Goal: Register for event/course

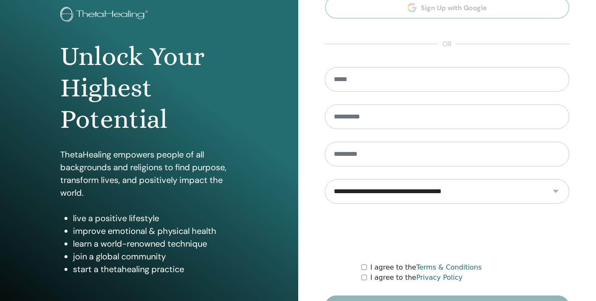
scroll to position [107, 0]
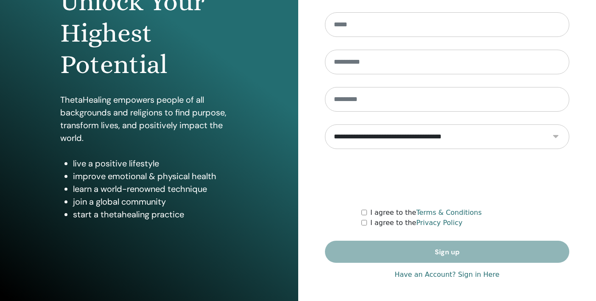
click at [457, 277] on link "Have an Account? Sign in Here" at bounding box center [447, 275] width 105 height 10
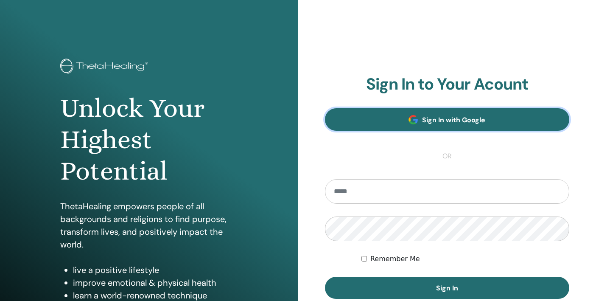
click at [412, 123] on span at bounding box center [413, 119] width 9 height 9
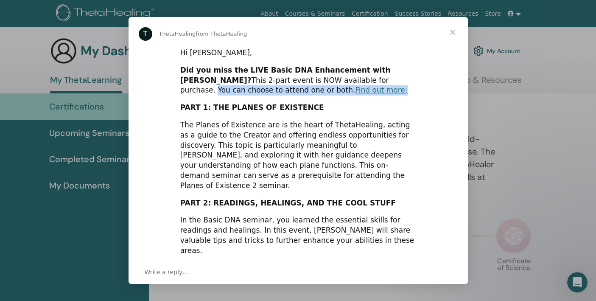
drag, startPoint x: 313, startPoint y: 84, endPoint x: 312, endPoint y: 89, distance: 5.5
click at [312, 89] on div "Did you miss the LIVE Basic DNA Enhancement with Vianna? This 2-part event is N…" at bounding box center [298, 80] width 236 height 30
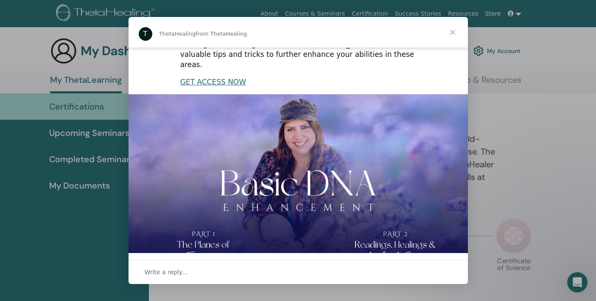
scroll to position [205, 0]
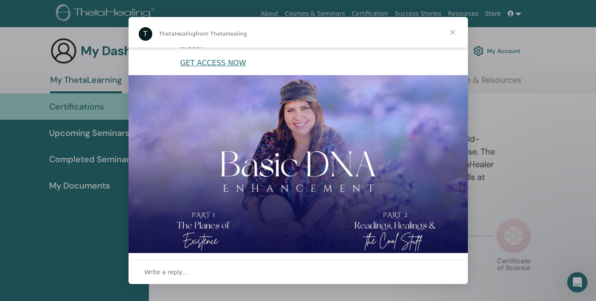
click at [452, 32] on span "Close" at bounding box center [453, 32] width 31 height 31
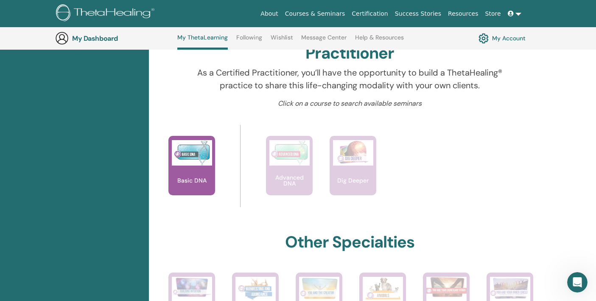
scroll to position [276, 0]
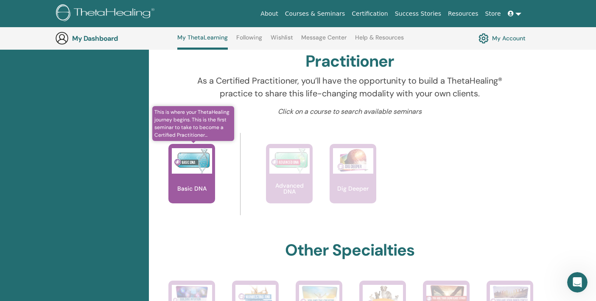
click at [190, 196] on div "Basic DNA" at bounding box center [192, 173] width 47 height 59
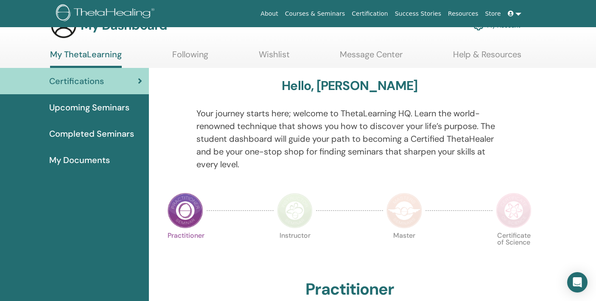
scroll to position [26, 0]
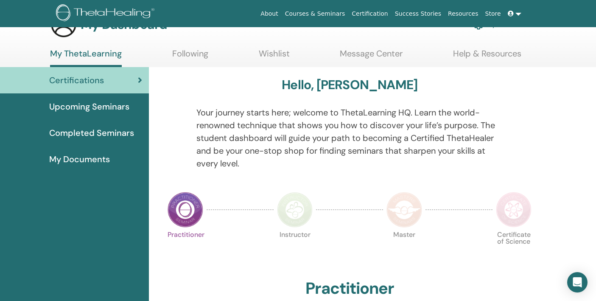
click at [106, 135] on span "Completed Seminars" at bounding box center [91, 132] width 85 height 13
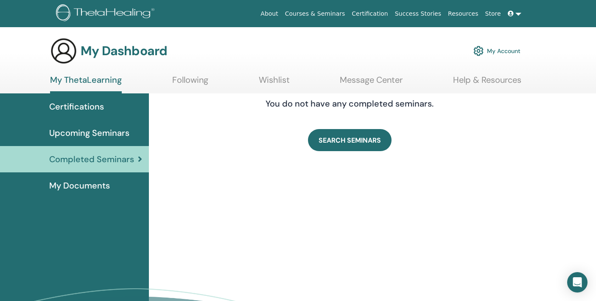
click at [502, 48] on link "My Account" at bounding box center [497, 51] width 47 height 19
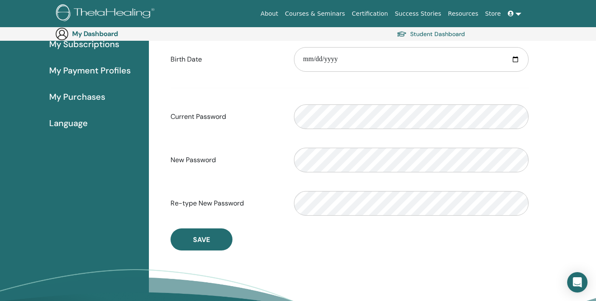
scroll to position [138, 0]
click at [95, 98] on span "My Purchases" at bounding box center [77, 96] width 56 height 13
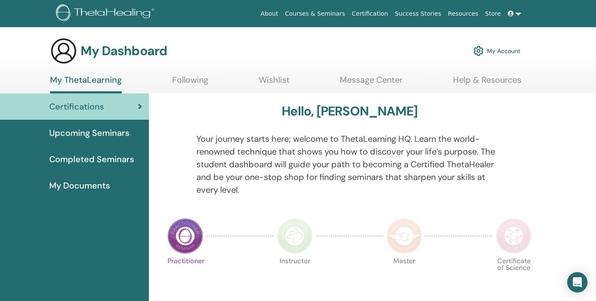
click at [115, 159] on span "Completed Seminars" at bounding box center [91, 159] width 85 height 13
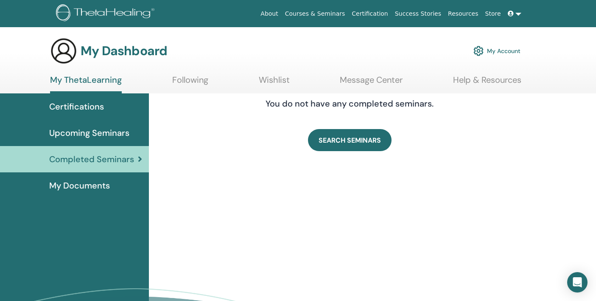
click at [86, 191] on span "My Documents" at bounding box center [79, 185] width 61 height 13
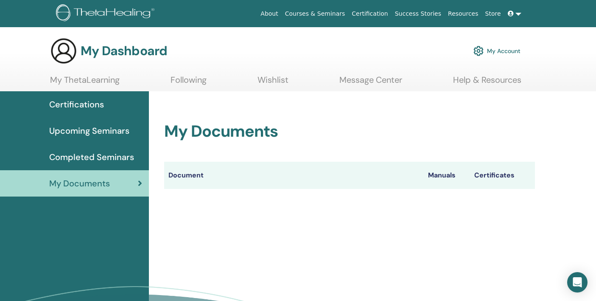
click at [107, 129] on span "Upcoming Seminars" at bounding box center [89, 130] width 80 height 13
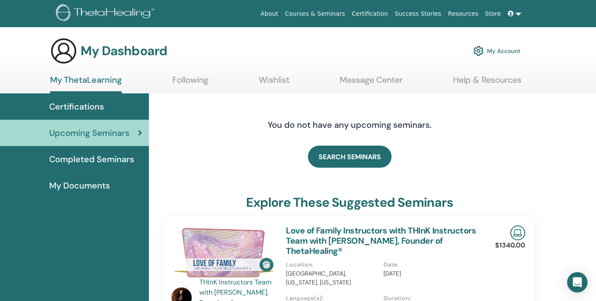
click at [92, 103] on span "Certifications" at bounding box center [76, 106] width 55 height 13
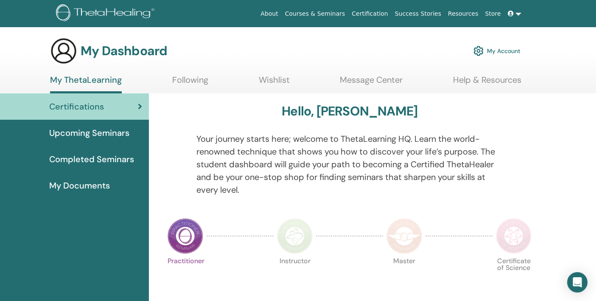
click at [126, 138] on span "Upcoming Seminars" at bounding box center [89, 132] width 80 height 13
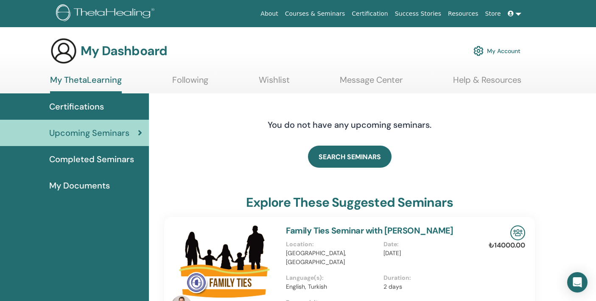
click at [93, 105] on span "Certifications" at bounding box center [76, 106] width 55 height 13
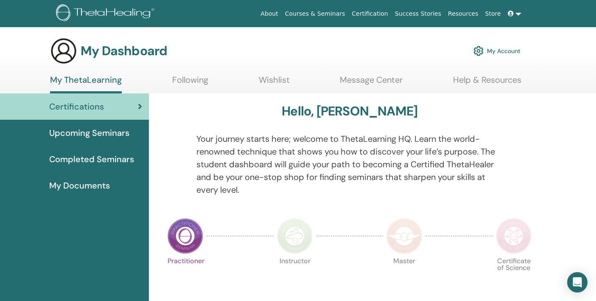
click at [103, 131] on span "Upcoming Seminars" at bounding box center [89, 132] width 80 height 13
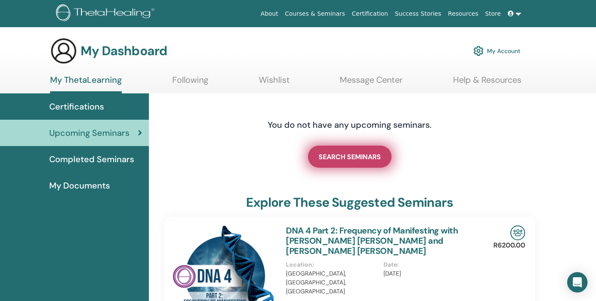
click at [374, 163] on link "SEARCH SEMINARS" at bounding box center [350, 157] width 84 height 22
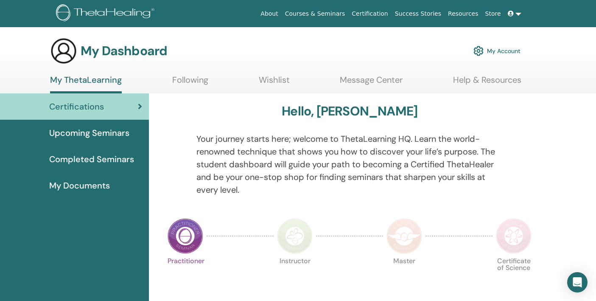
click at [101, 160] on span "Completed Seminars" at bounding box center [91, 159] width 85 height 13
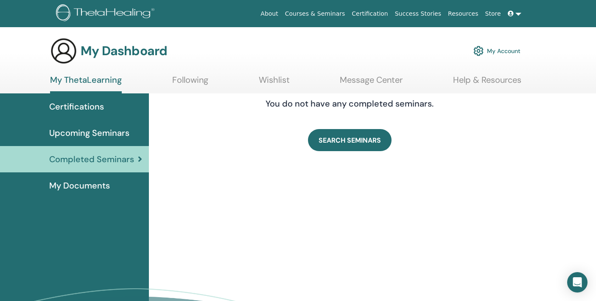
click at [281, 219] on div "You do not have any completed seminars. SEARCH SEMINARS" at bounding box center [372, 233] width 447 height 280
click at [200, 186] on div "You do not have any completed seminars. SEARCH SEMINARS" at bounding box center [372, 233] width 447 height 280
click at [219, 204] on div "You do not have any completed seminars. SEARCH SEMINARS" at bounding box center [372, 233] width 447 height 280
click at [191, 171] on div "You do not have any completed seminars. SEARCH SEMINARS" at bounding box center [372, 233] width 447 height 280
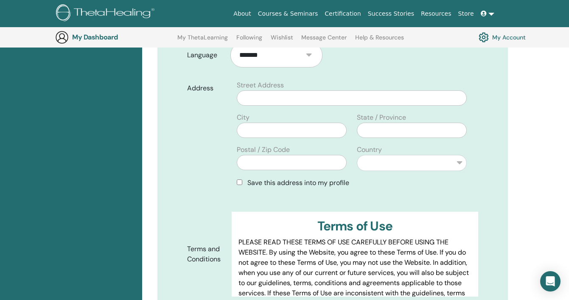
scroll to position [296, 0]
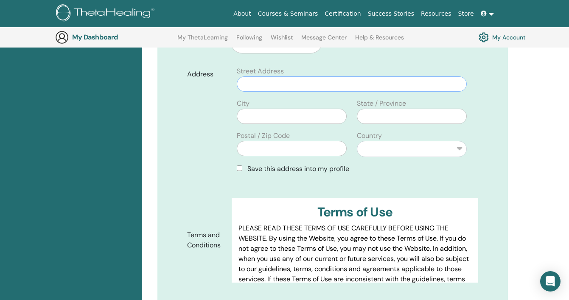
click at [297, 76] on input "text" at bounding box center [352, 83] width 230 height 15
type input "**********"
type input "*******"
type input "*****"
type input "********"
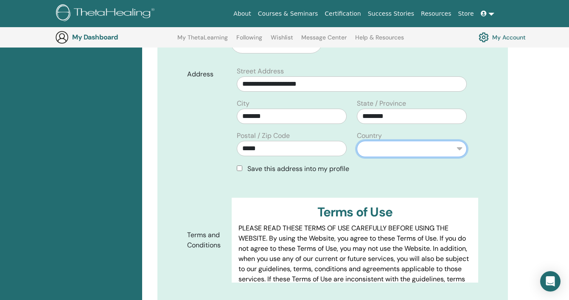
select select "*"
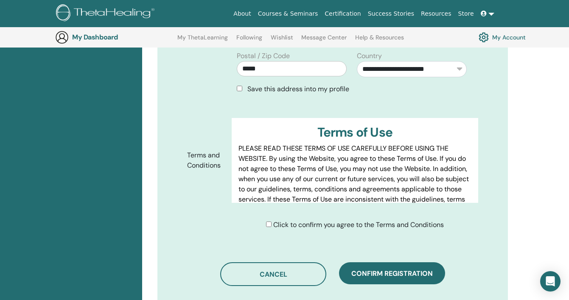
scroll to position [378, 0]
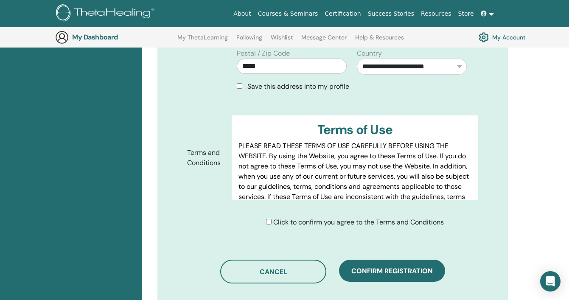
click at [322, 82] on span "Save this address into my profile" at bounding box center [298, 86] width 102 height 9
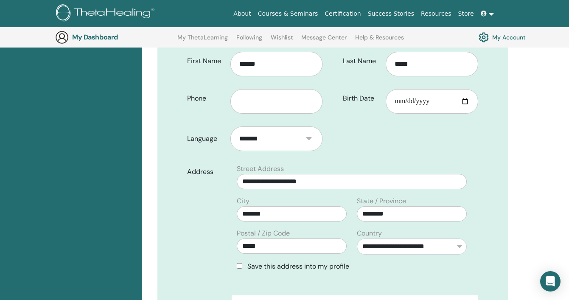
scroll to position [209, 0]
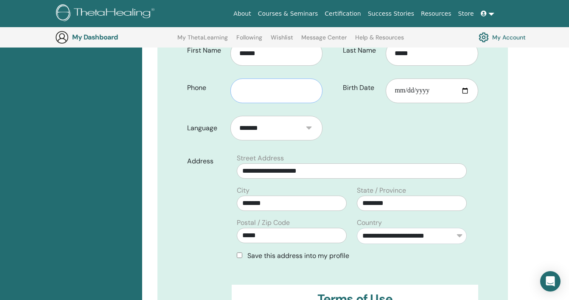
click at [279, 79] on input "text" at bounding box center [276, 91] width 93 height 25
type input "**********"
click at [415, 79] on input "Birth Date" at bounding box center [432, 91] width 93 height 25
click at [388, 94] on div "Last Name ***** Birth Date" at bounding box center [409, 72] width 152 height 75
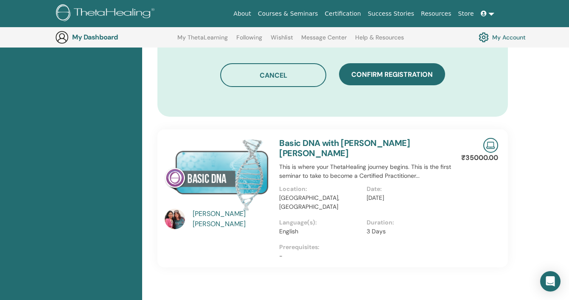
scroll to position [576, 0]
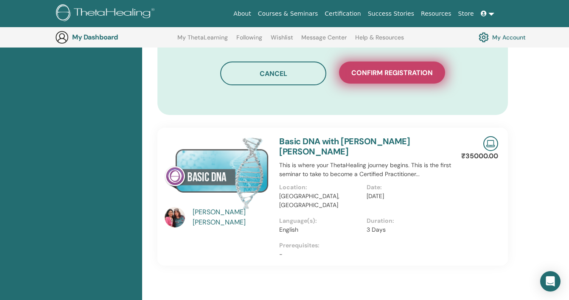
click at [408, 65] on button "Confirm registration" at bounding box center [392, 73] width 106 height 22
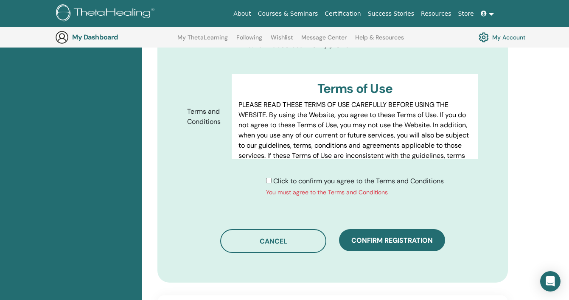
scroll to position [445, 0]
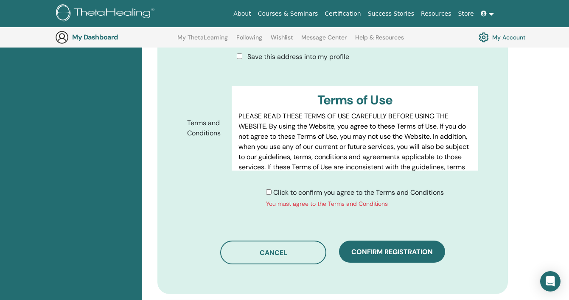
click at [270, 188] on div "Click to confirm you agree to the Terms and Conditions You must agree to the Te…" at bounding box center [355, 198] width 178 height 21
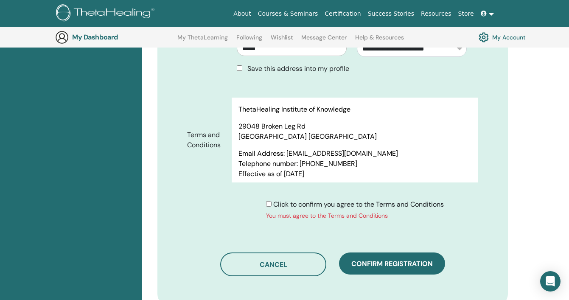
scroll to position [439, 0]
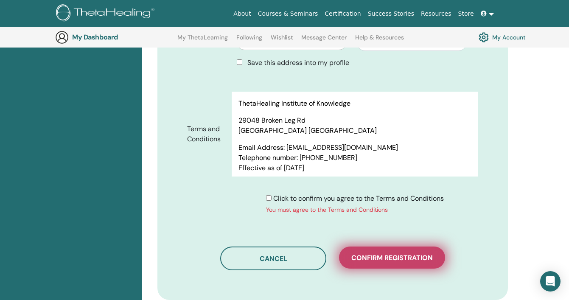
click at [382, 247] on button "Confirm registration" at bounding box center [392, 258] width 106 height 22
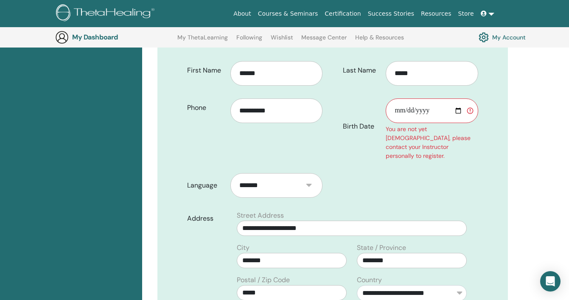
scroll to position [183, 0]
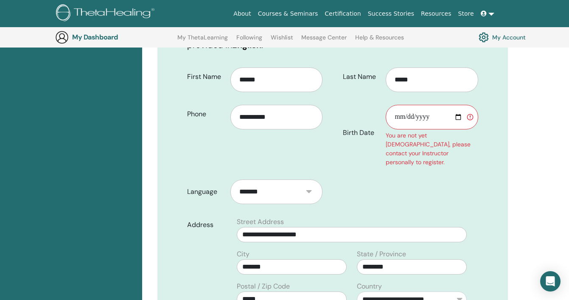
click at [400, 105] on input "Birth Date" at bounding box center [432, 117] width 93 height 25
click at [386, 129] on div at bounding box center [386, 129] width 0 height 0
click at [404, 105] on input "Birth Date" at bounding box center [432, 117] width 93 height 25
click at [426, 108] on input "Birth Date" at bounding box center [432, 117] width 93 height 25
click at [399, 106] on input "Birth Date" at bounding box center [432, 117] width 93 height 25
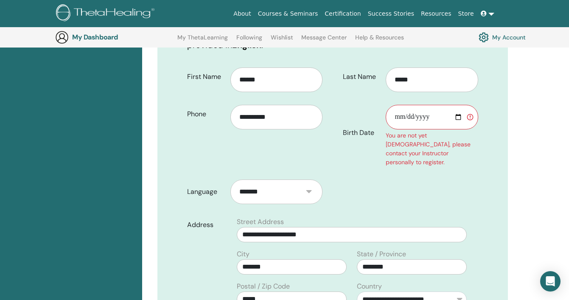
type input "**********"
click at [433, 168] on form "**********" at bounding box center [333, 265] width 304 height 406
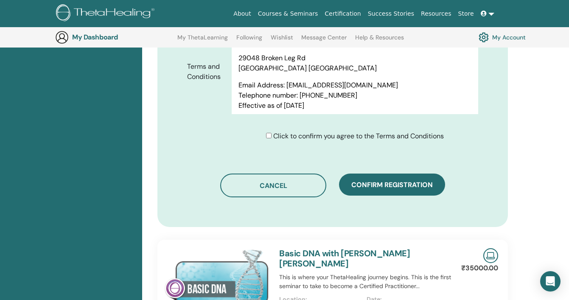
scroll to position [503, 0]
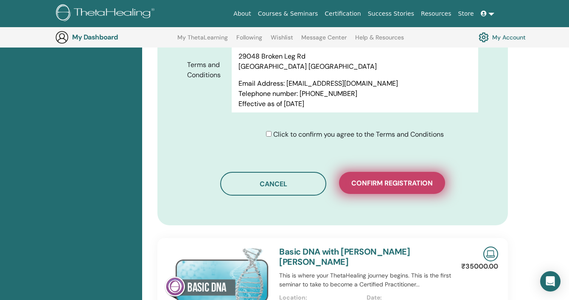
click at [410, 172] on button "Confirm registration" at bounding box center [392, 183] width 106 height 22
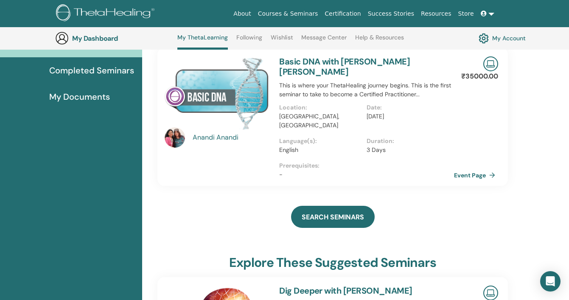
scroll to position [15, 0]
